Goal: Find contact information: Find contact information

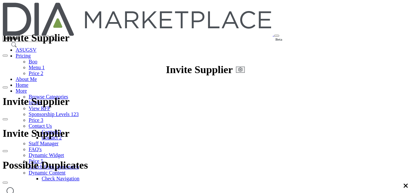
scroll to position [41, 0]
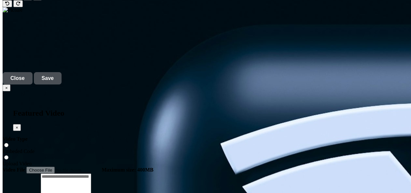
scroll to position [1996, 0]
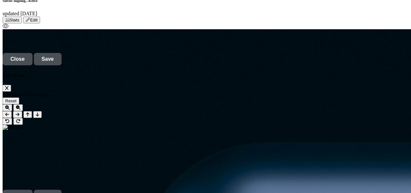
scroll to position [2116, 0]
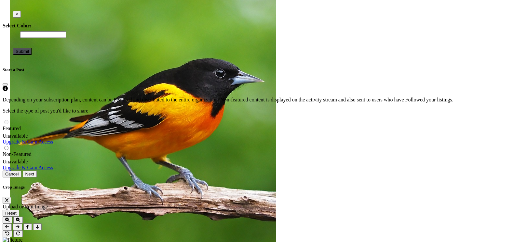
scroll to position [1836, 0]
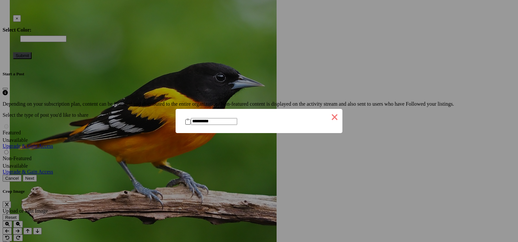
click at [327, 113] on button "×" at bounding box center [335, 117] width 16 height 16
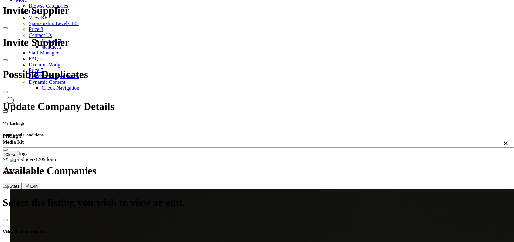
scroll to position [86, 0]
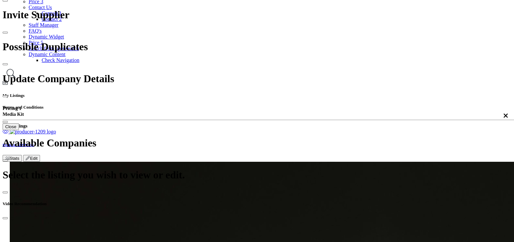
scroll to position [27, 0]
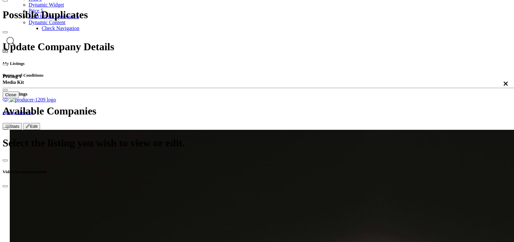
scroll to position [312, 0]
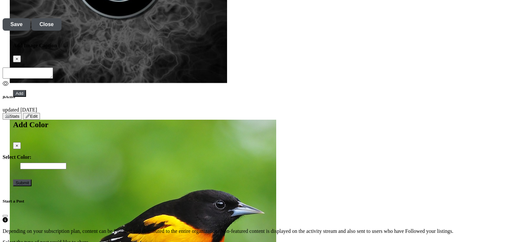
scroll to position [1681, 0]
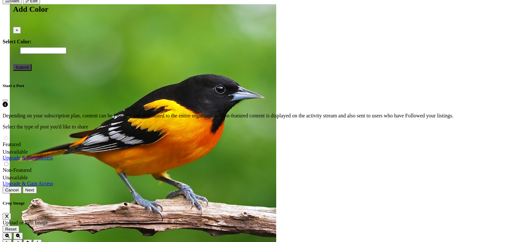
scroll to position [1803, 0]
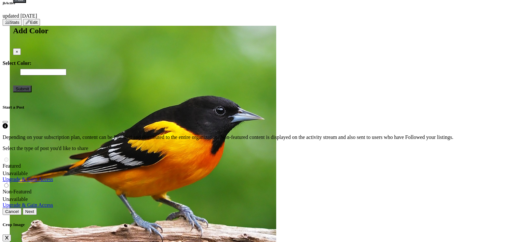
drag, startPoint x: 207, startPoint y: 36, endPoint x: 247, endPoint y: 39, distance: 40.2
drag, startPoint x: 247, startPoint y: 39, endPoint x: 233, endPoint y: 39, distance: 14.0
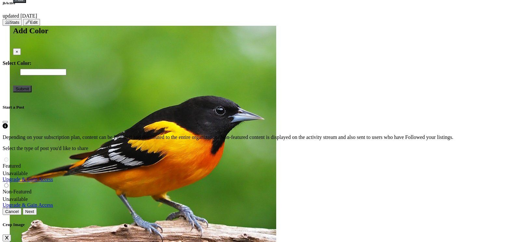
drag, startPoint x: 246, startPoint y: 37, endPoint x: 205, endPoint y: 44, distance: 41.0
drag, startPoint x: 206, startPoint y: 42, endPoint x: 210, endPoint y: 39, distance: 5.3
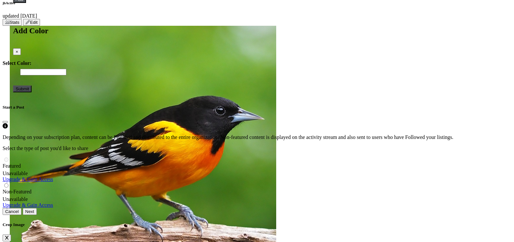
drag, startPoint x: 217, startPoint y: 39, endPoint x: 163, endPoint y: 92, distance: 75.3
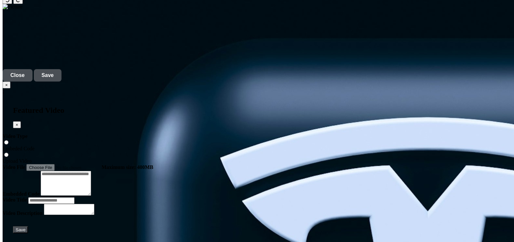
scroll to position [2202, 0]
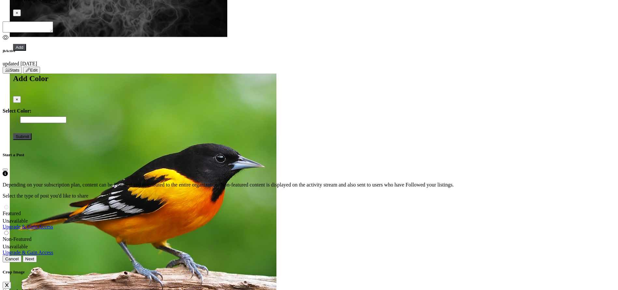
scroll to position [1771, 0]
